Goal: Task Accomplishment & Management: Use online tool/utility

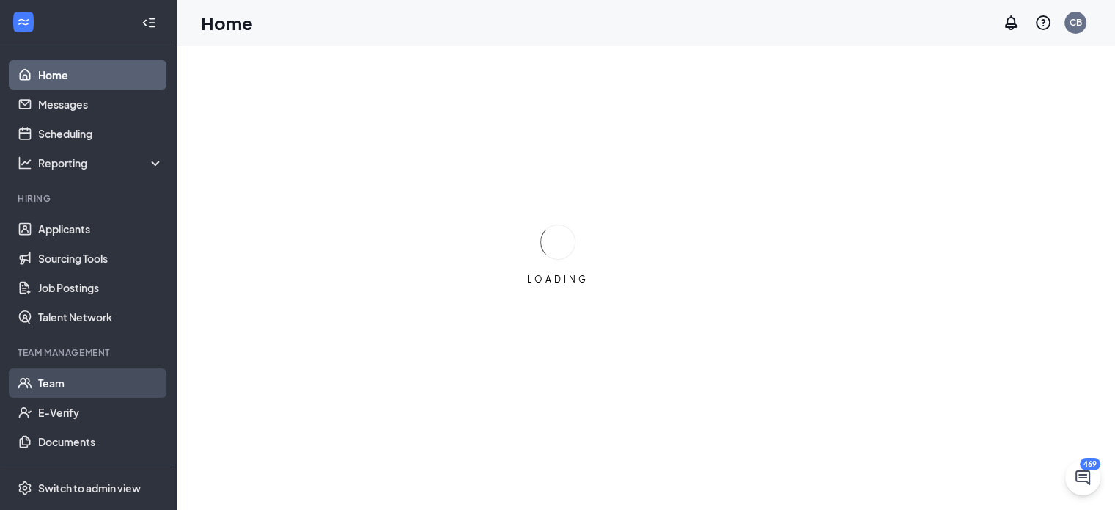
click at [44, 386] on link "Team" at bounding box center [100, 382] width 125 height 29
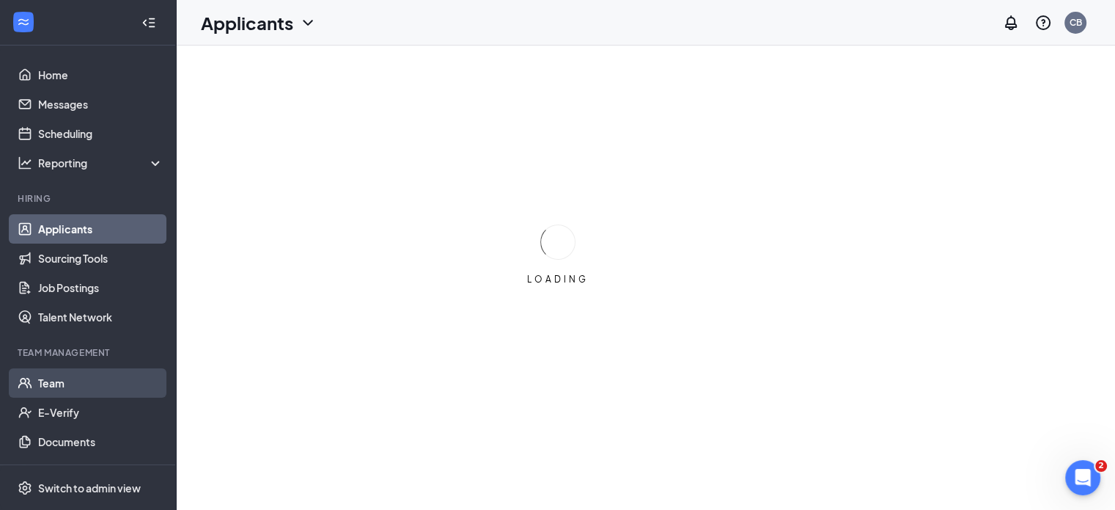
click at [56, 380] on link "Team" at bounding box center [100, 382] width 125 height 29
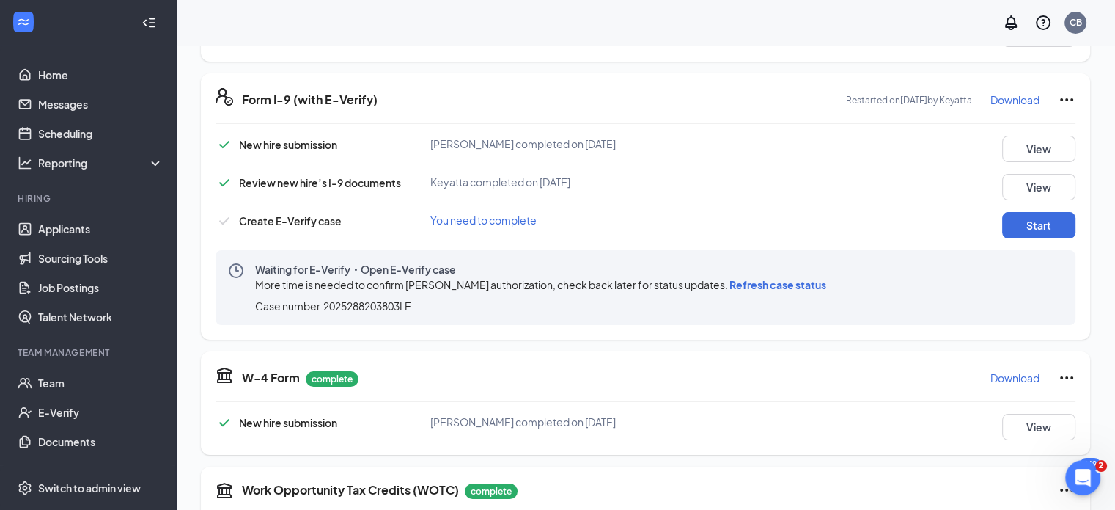
scroll to position [367, 0]
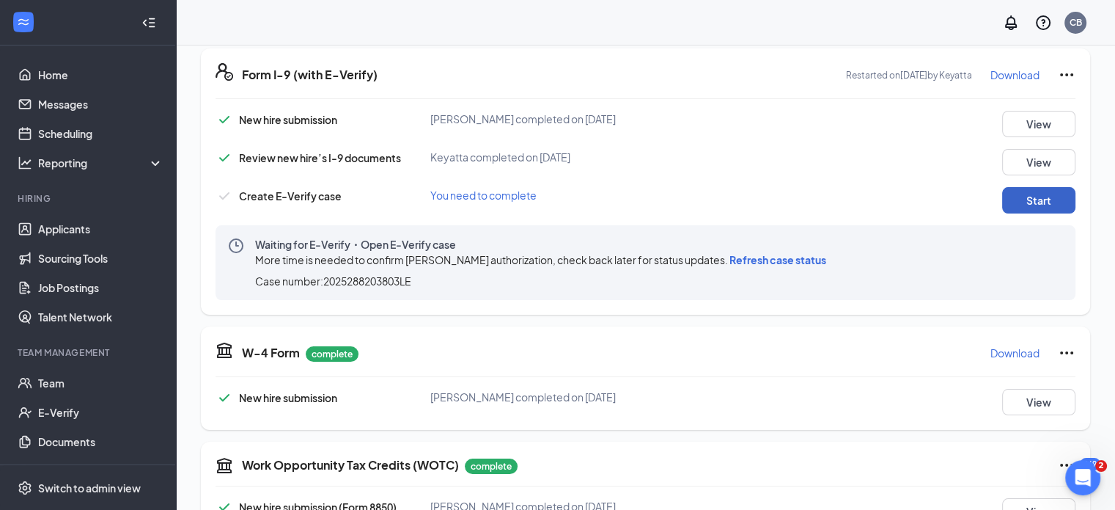
click at [1046, 193] on button "Start" at bounding box center [1038, 200] width 73 height 26
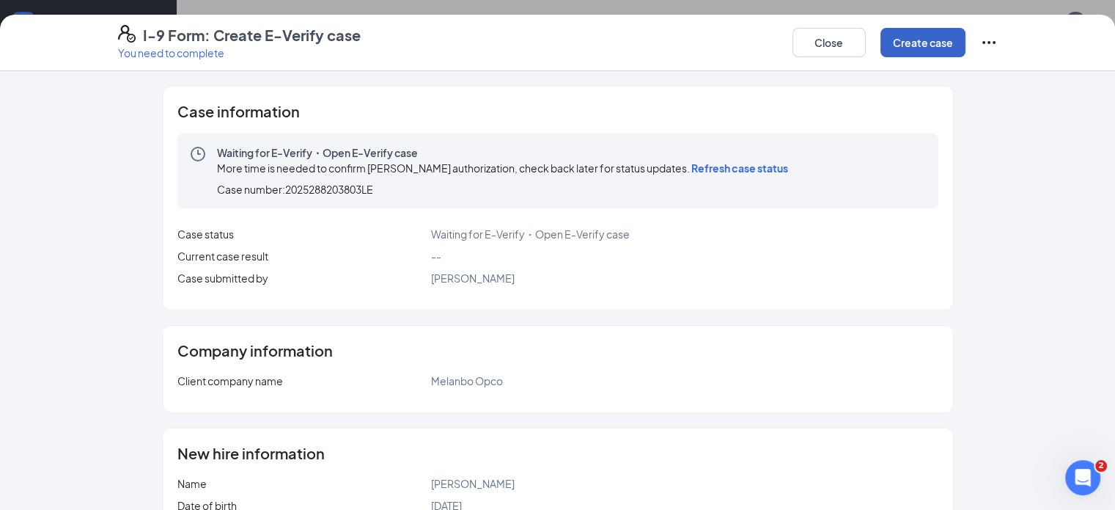
click at [966, 46] on button "Create case" at bounding box center [923, 42] width 85 height 29
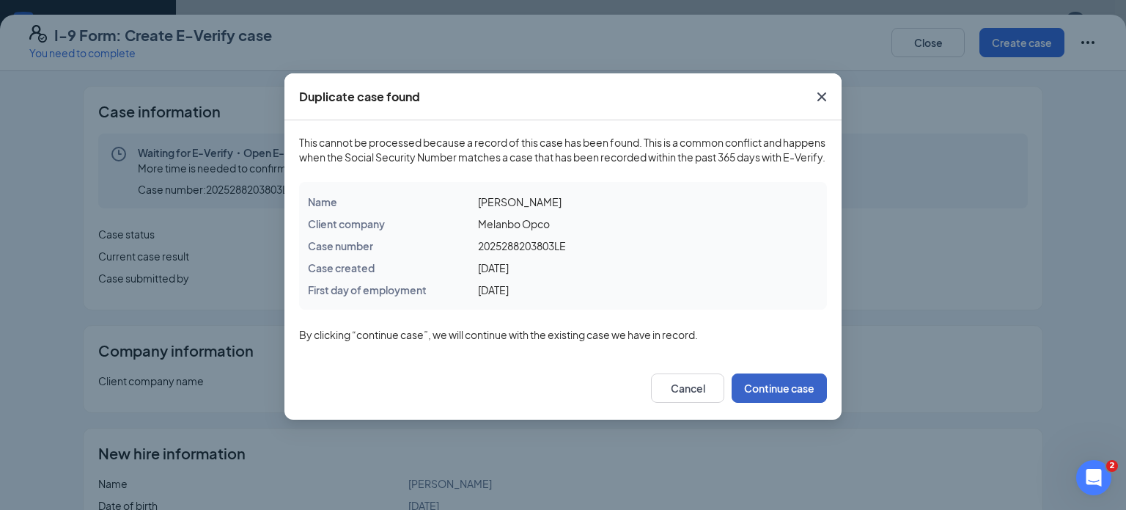
click at [810, 403] on button "Continue case" at bounding box center [779, 387] width 95 height 29
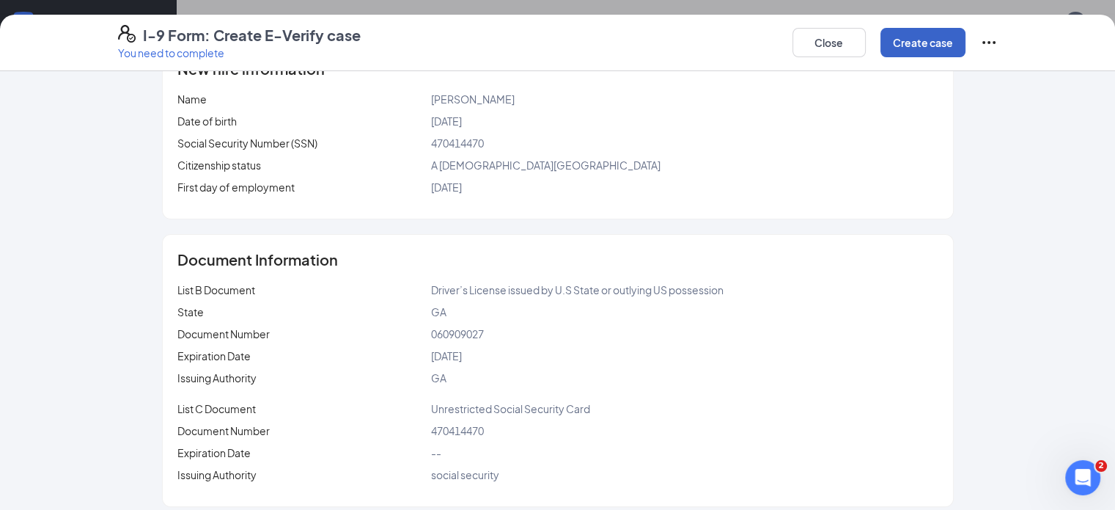
scroll to position [394, 0]
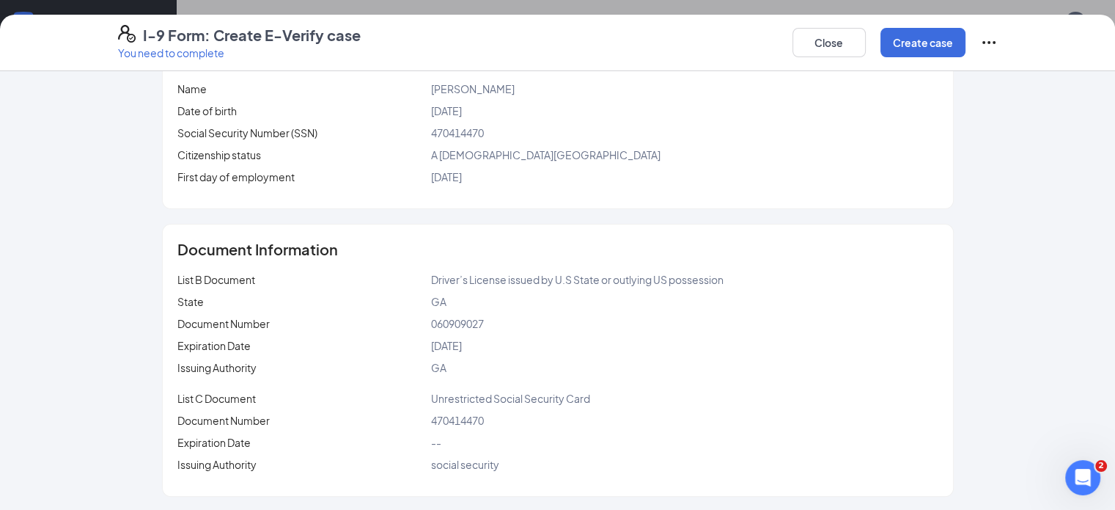
click at [998, 38] on icon "Ellipses" at bounding box center [989, 43] width 18 height 18
click at [990, 70] on span "Mark as complete" at bounding box center [1023, 72] width 86 height 15
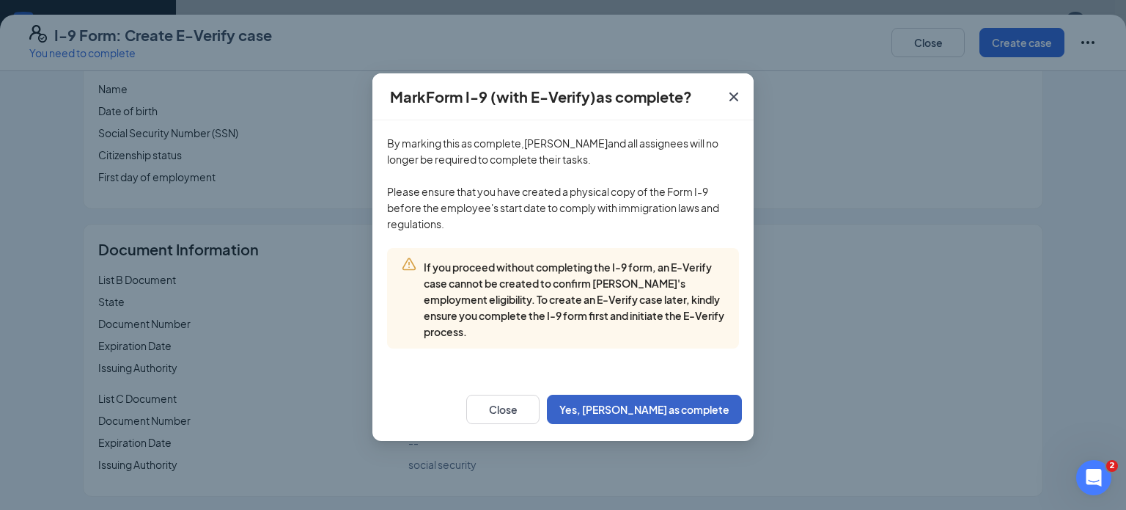
click at [635, 414] on button "Yes, [PERSON_NAME] as complete" at bounding box center [644, 408] width 195 height 29
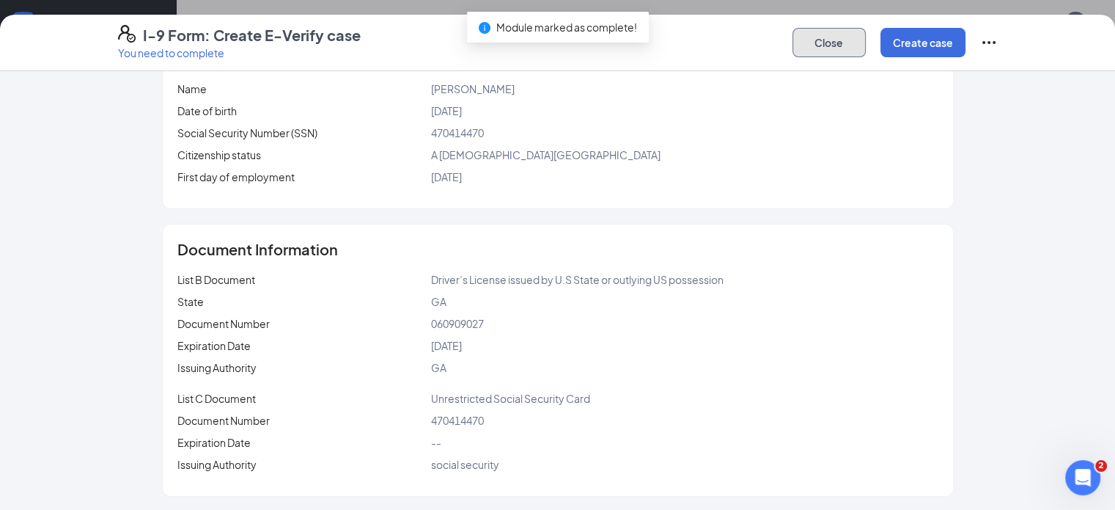
click at [866, 40] on button "Close" at bounding box center [829, 42] width 73 height 29
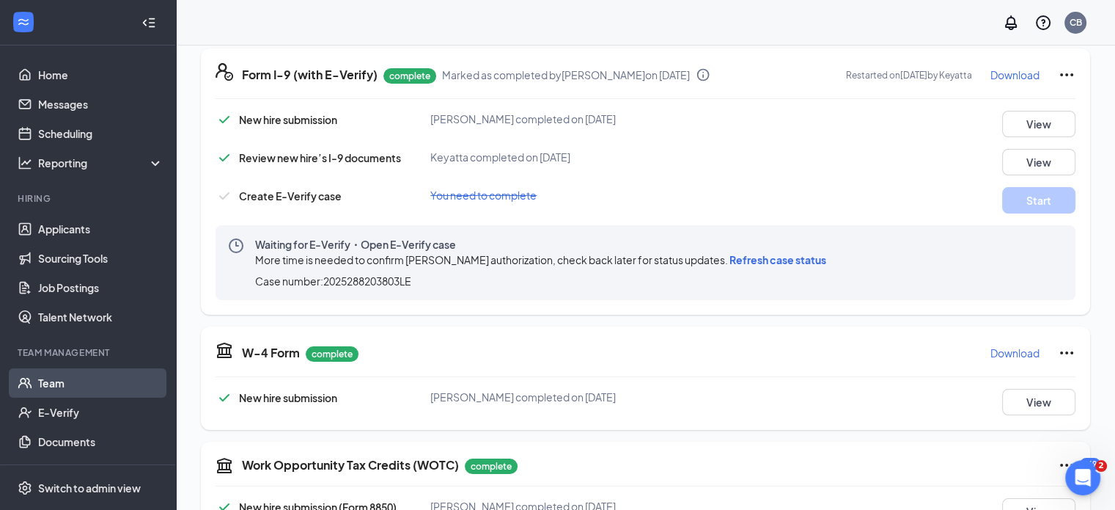
click at [78, 389] on link "Team" at bounding box center [100, 382] width 125 height 29
